Goal: Information Seeking & Learning: Find specific page/section

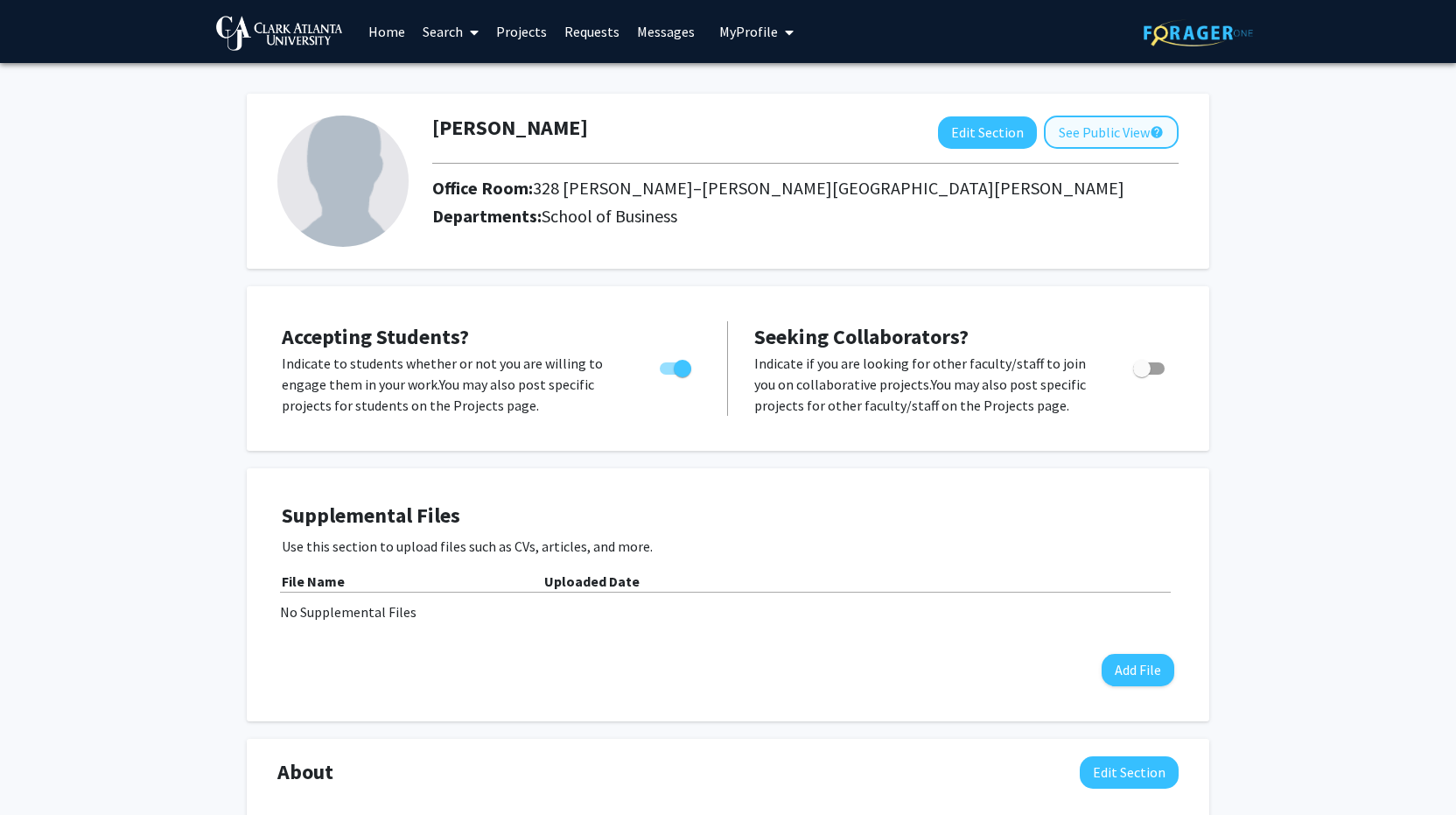
click at [1093, 131] on button "See Public View help" at bounding box center [1111, 132] width 135 height 34
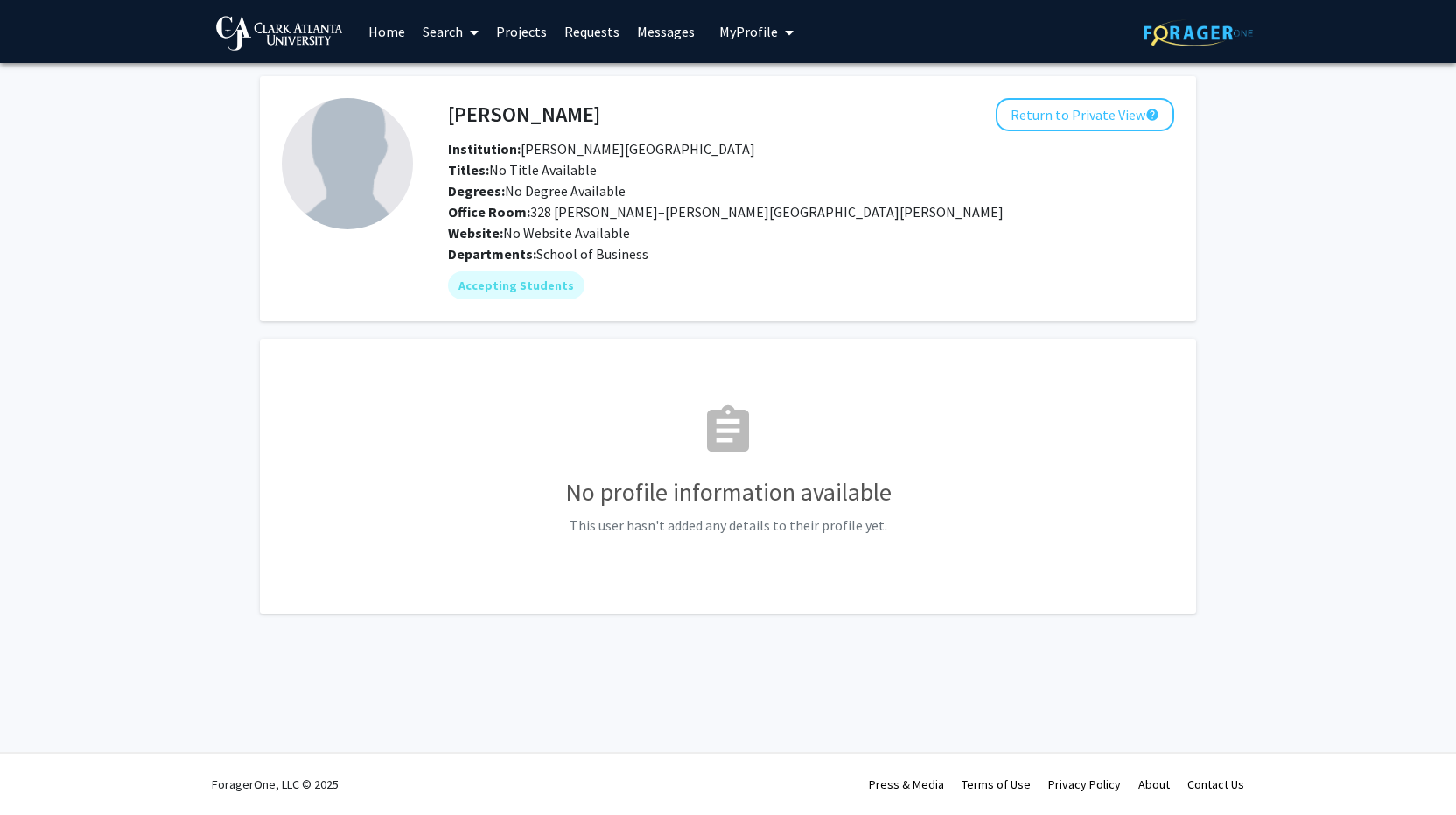
click at [379, 41] on link "Home" at bounding box center [387, 31] width 55 height 61
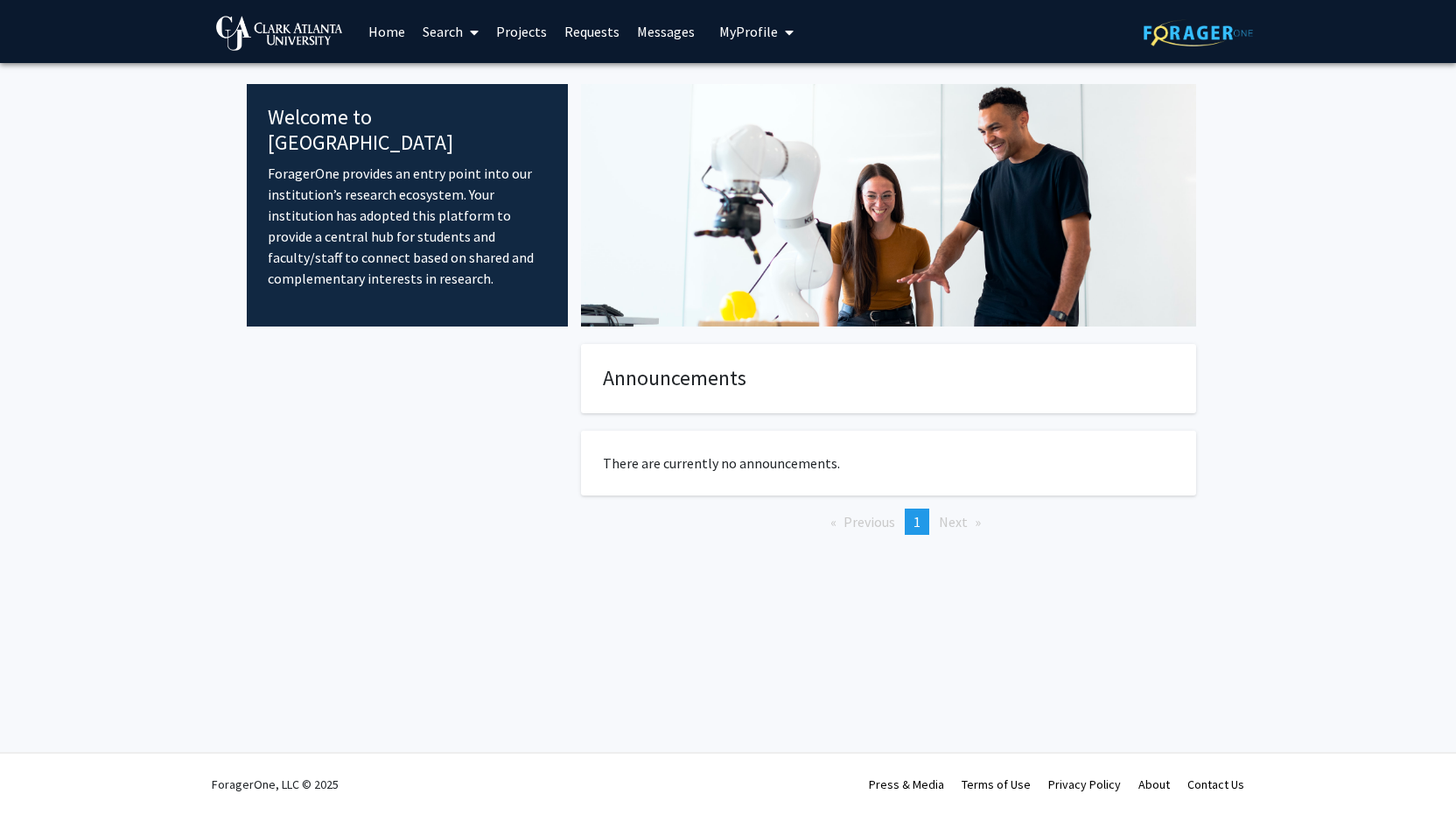
click at [455, 36] on link "Search" at bounding box center [450, 31] width 73 height 61
click at [452, 78] on span "Faculty/Staff" at bounding box center [478, 80] width 129 height 35
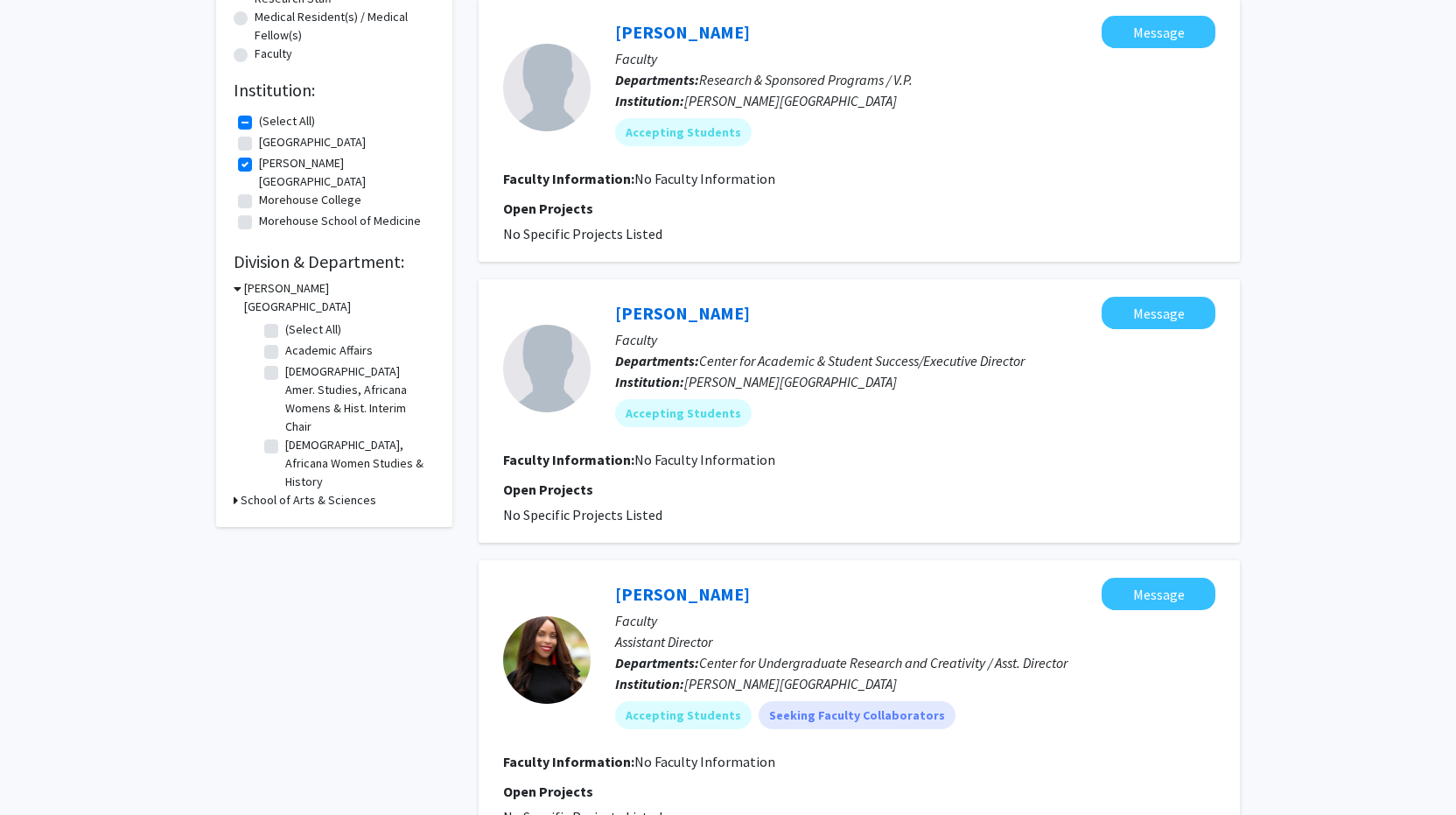
scroll to position [462, 0]
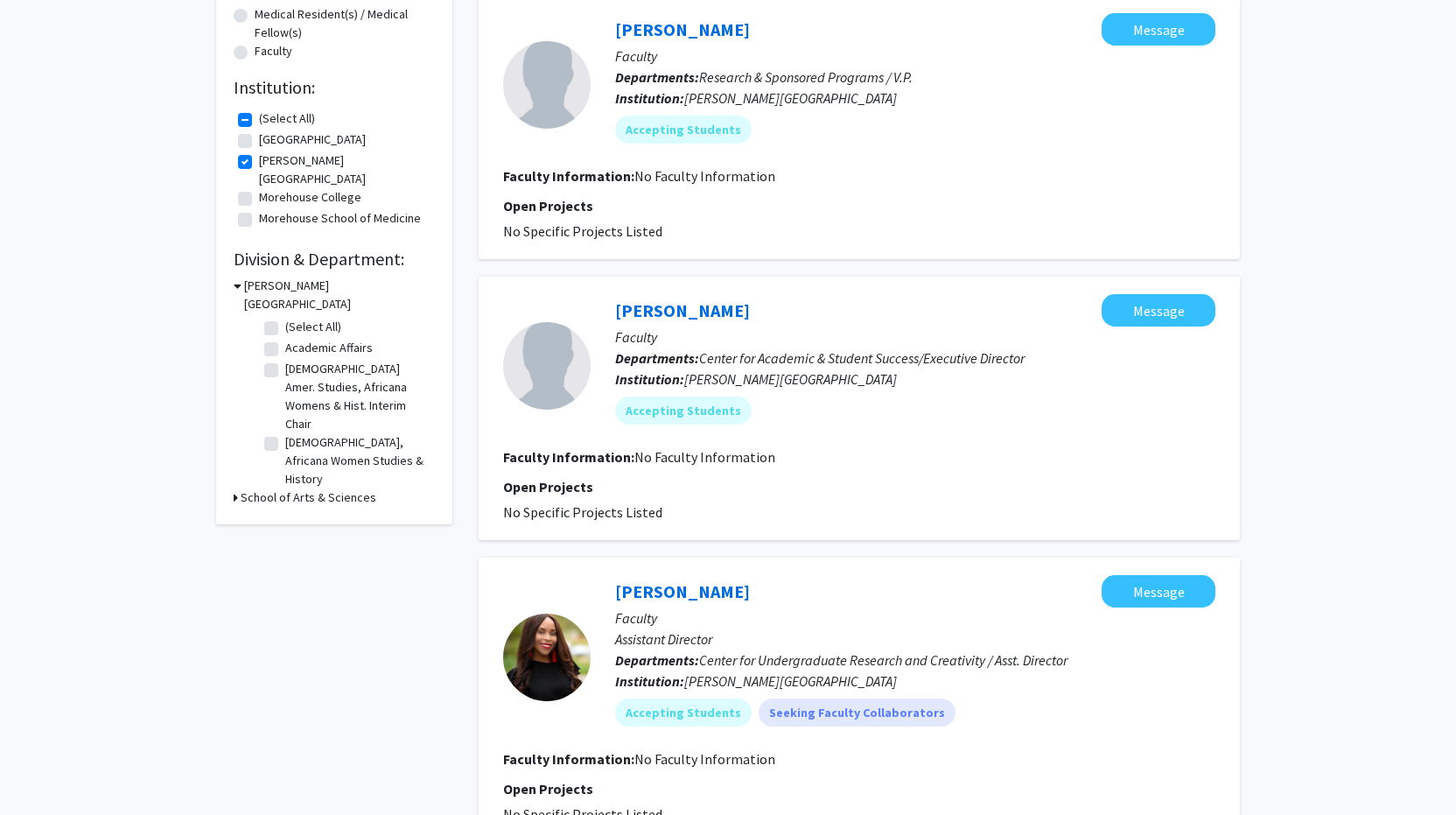
click at [233, 466] on div "Refine By Collaboration Status: Collaboration Status All Faculty/Staff Collabor…" at bounding box center [334, 78] width 236 height 893
click at [243, 489] on h3 "School of Arts & Sciences" at bounding box center [309, 497] width 136 height 19
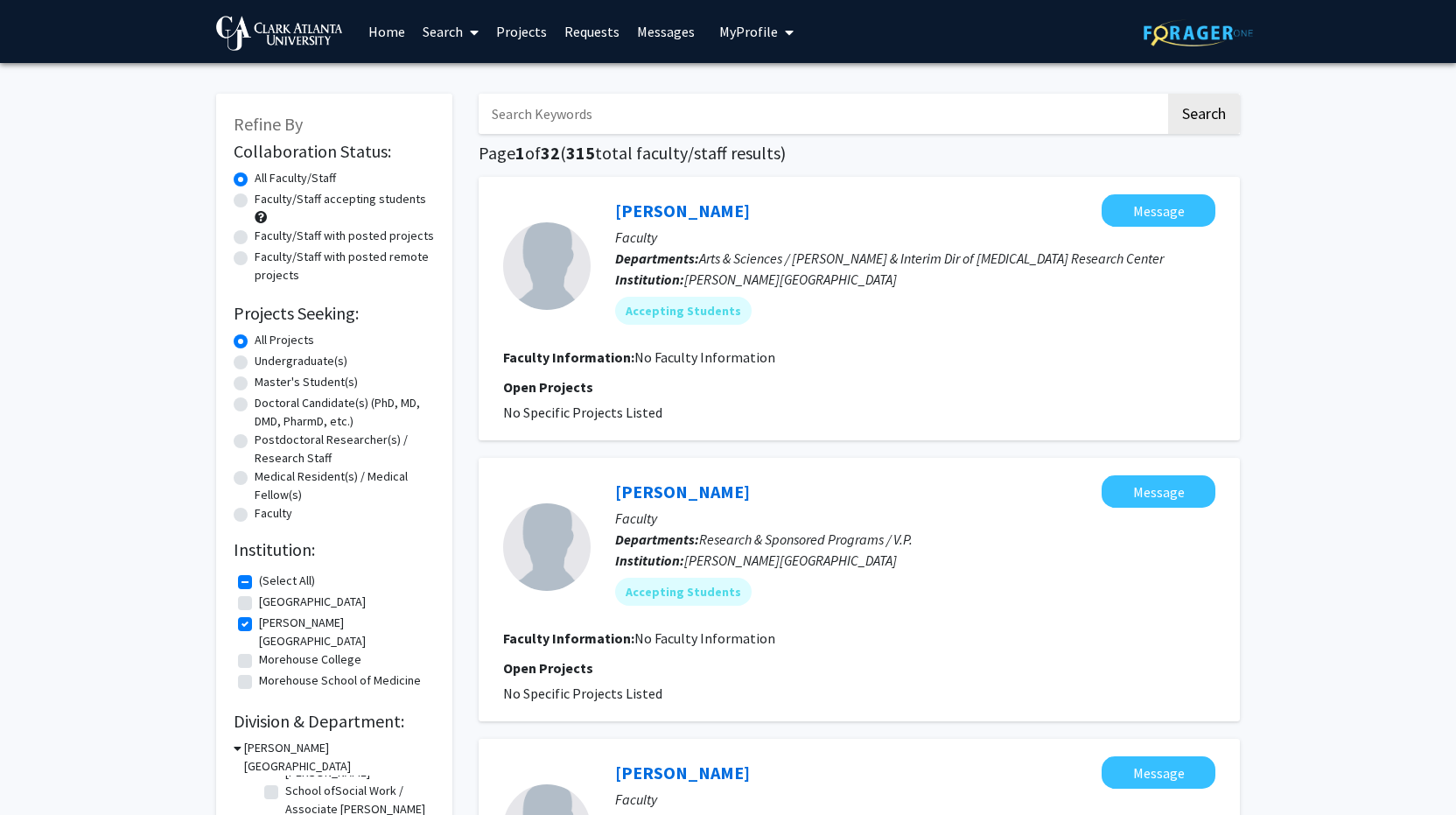
scroll to position [0, 0]
